Goal: Task Accomplishment & Management: Manage account settings

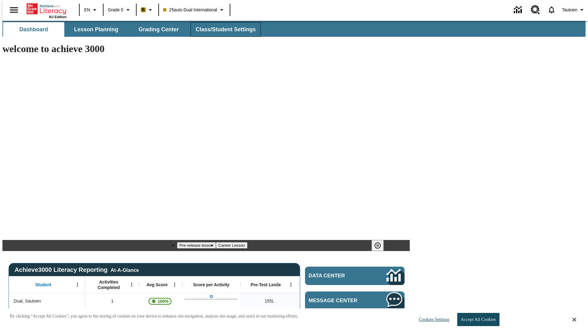
click at [223, 29] on span "Class/Student Settings" at bounding box center [226, 29] width 60 height 7
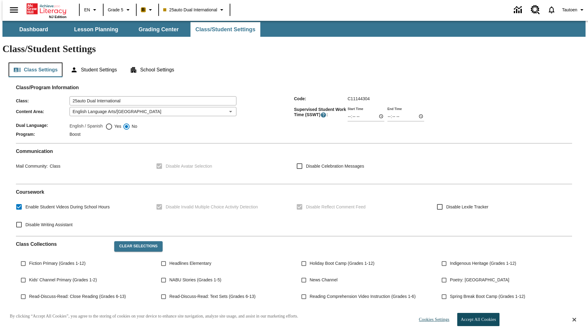
click at [33, 63] on button "Class Settings" at bounding box center [36, 70] width 54 height 15
click at [113, 123] on span "Yes" at bounding box center [117, 126] width 9 height 6
click at [113, 123] on input "Yes" at bounding box center [108, 126] width 7 height 7
radio input "true"
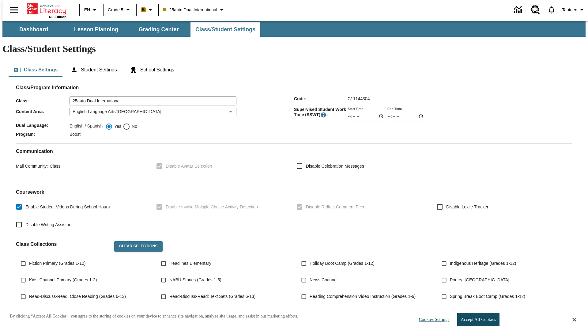
scroll to position [90, 0]
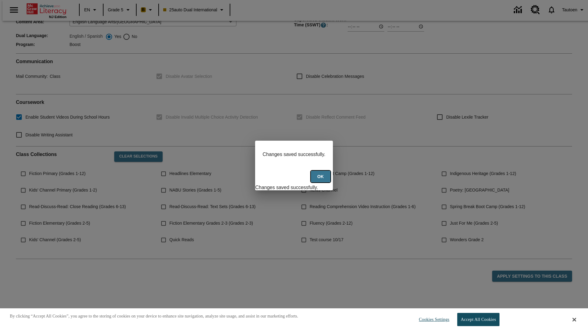
click at [321, 180] on button "Ok" at bounding box center [321, 177] width 20 height 12
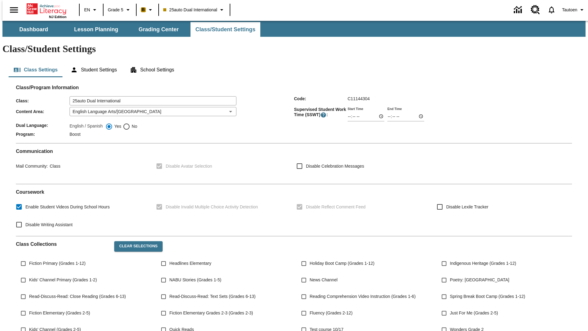
scroll to position [90, 0]
